Goal: Find specific page/section: Find specific page/section

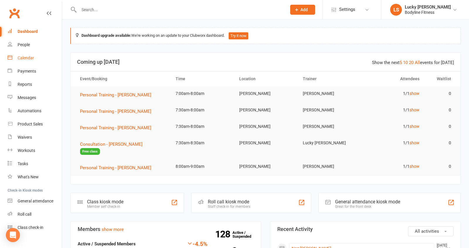
click at [22, 58] on div "Calendar" at bounding box center [26, 57] width 16 height 5
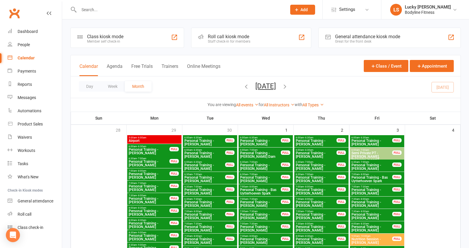
click at [113, 85] on button "Week" at bounding box center [113, 86] width 24 height 11
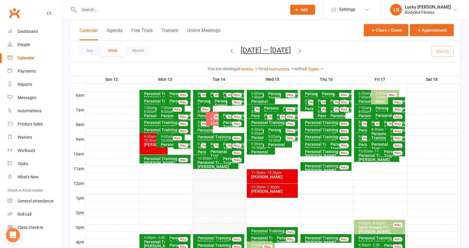
scroll to position [116, 0]
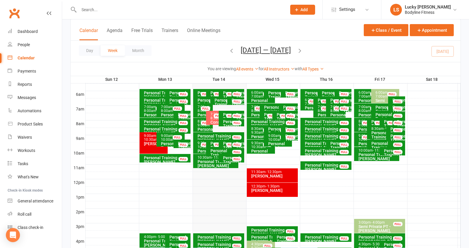
click at [209, 116] on div "7:30am - 8:30am Consultation - [PERSON_NAME] FULL" at bounding box center [216, 118] width 20 height 14
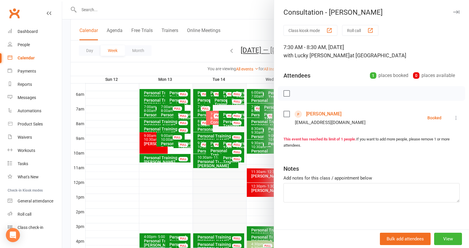
click at [247, 30] on div at bounding box center [265, 124] width 407 height 248
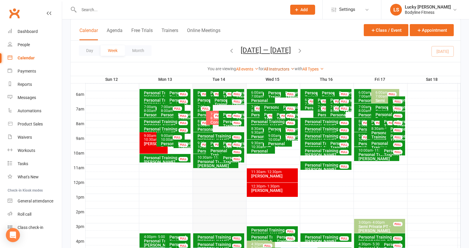
click at [271, 68] on link "All Instructors" at bounding box center [279, 69] width 31 height 5
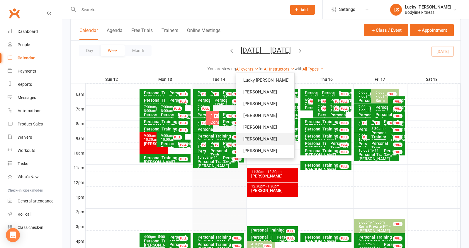
click at [269, 141] on link "[PERSON_NAME]" at bounding box center [265, 139] width 58 height 12
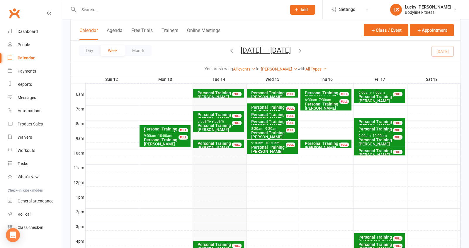
click at [301, 48] on icon "button" at bounding box center [300, 50] width 6 height 6
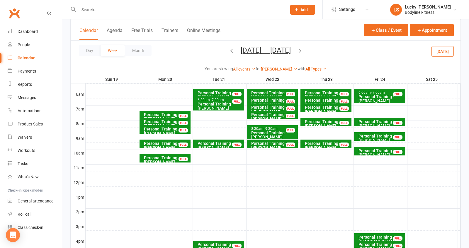
click at [229, 51] on icon "button" at bounding box center [232, 50] width 6 height 6
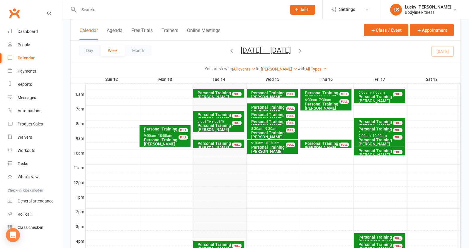
click at [301, 51] on icon "button" at bounding box center [300, 50] width 6 height 6
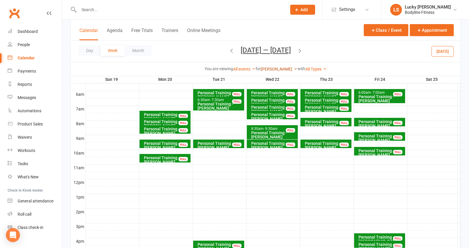
click at [273, 67] on link "[PERSON_NAME]" at bounding box center [279, 69] width 37 height 5
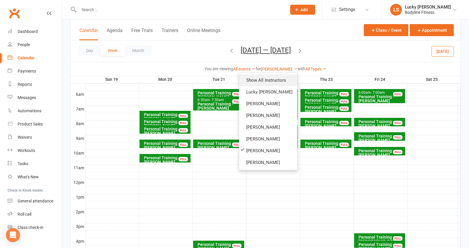
click at [270, 79] on link "Show All Instructors" at bounding box center [268, 80] width 58 height 12
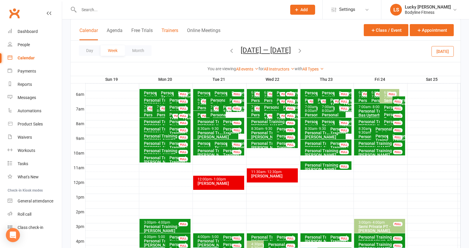
click at [167, 30] on button "Trainers" at bounding box center [170, 34] width 17 height 13
